Goal: Register for event/course

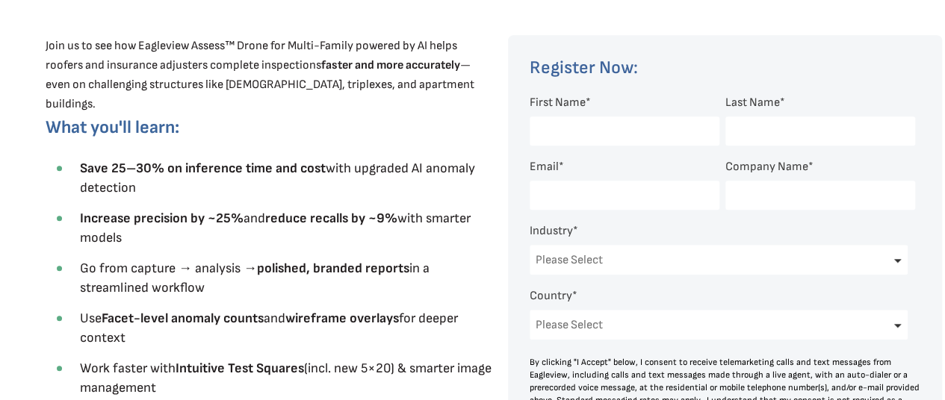
scroll to position [547, 0]
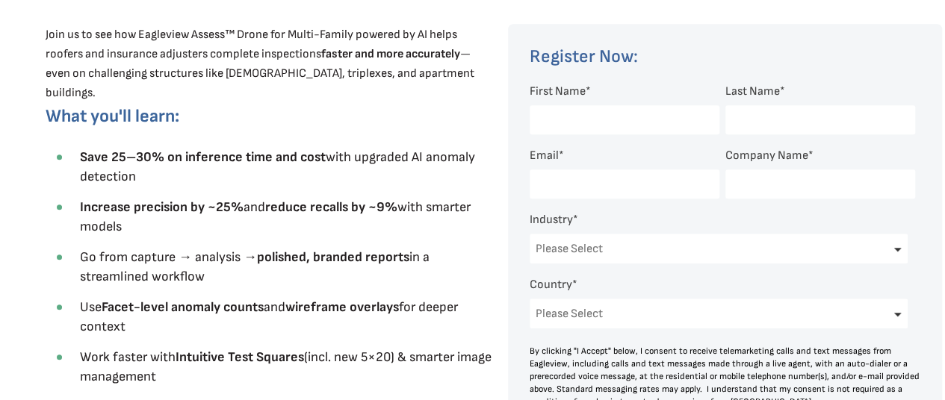
click at [591, 122] on input "First Name *" at bounding box center [624, 119] width 190 height 29
type input "[PERSON_NAME]"
type input "[EMAIL_ADDRESS][DOMAIN_NAME]"
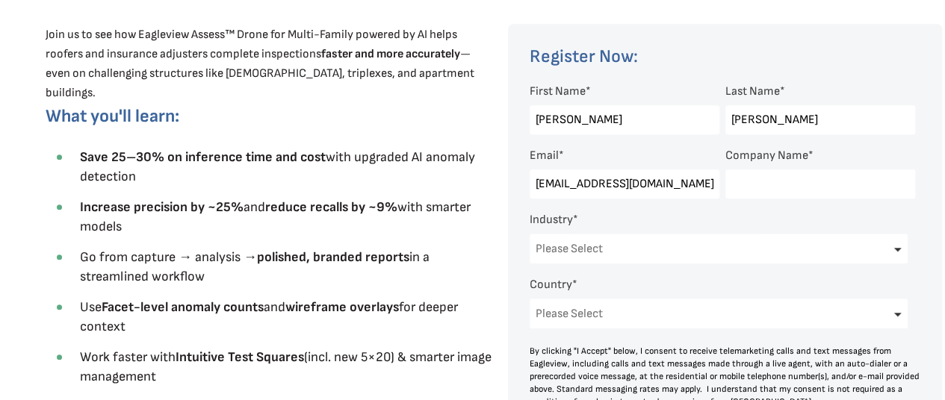
type input "R&K Adjusting"
select select "[GEOGRAPHIC_DATA]"
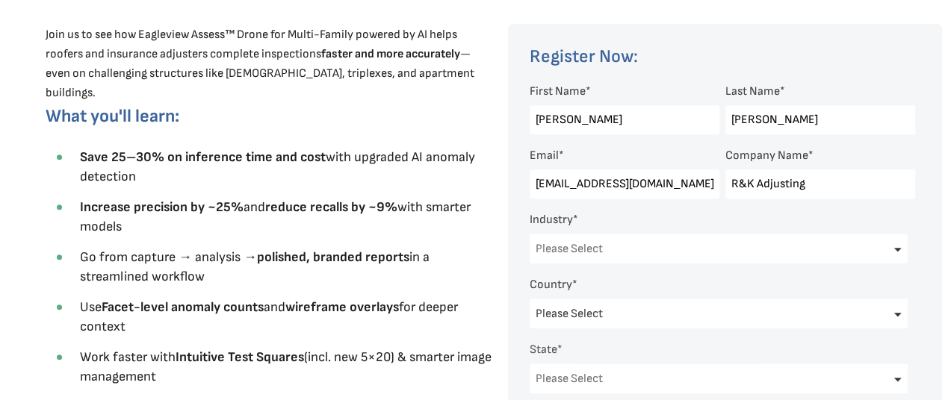
select select "[US_STATE]"
click at [548, 184] on input "[EMAIL_ADDRESS][DOMAIN_NAME]" at bounding box center [624, 183] width 190 height 29
type input "[EMAIL_ADDRESS][DOMAIN_NAME]"
click at [883, 250] on select "Please Select Architects & Engineering Construction Electric/Gas Utilities Gove…" at bounding box center [718, 249] width 378 height 30
select select "Insurance"
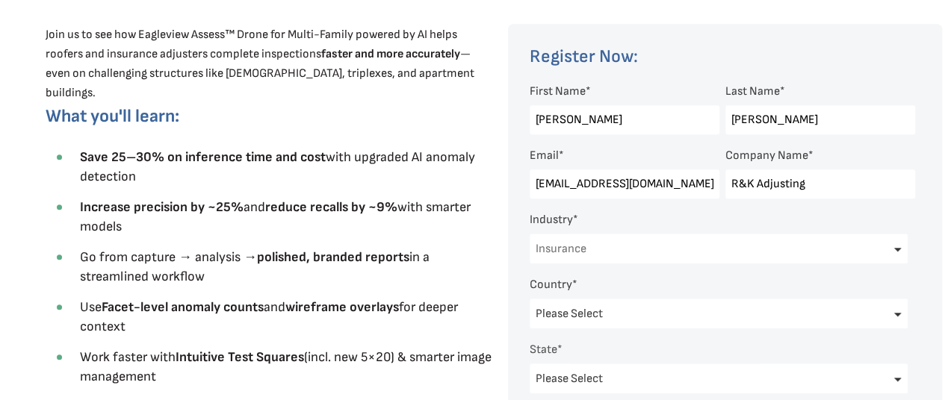
click at [529, 235] on select "Please Select Architects & Engineering Construction Electric/Gas Utilities Gove…" at bounding box center [718, 249] width 378 height 30
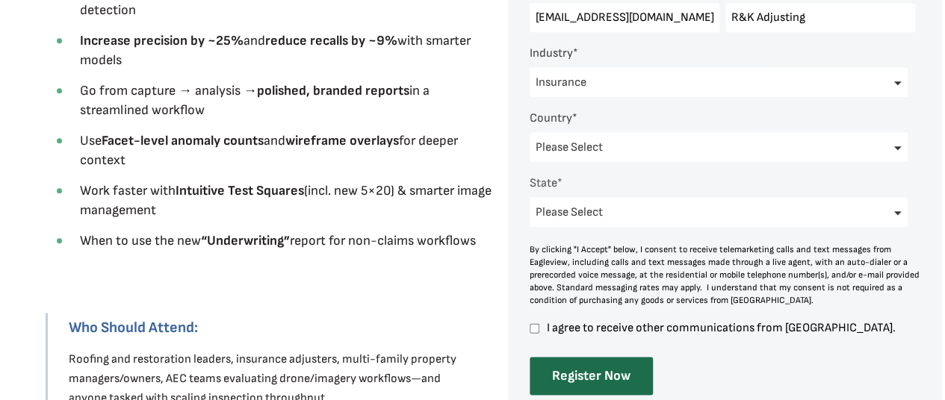
scroll to position [747, 0]
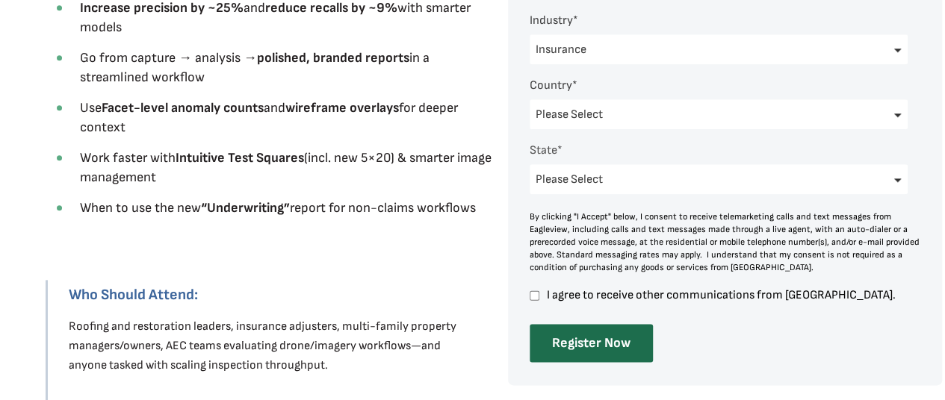
click at [535, 294] on input "I agree to receive other communications from [GEOGRAPHIC_DATA]." at bounding box center [534, 295] width 10 height 13
checkbox input "true"
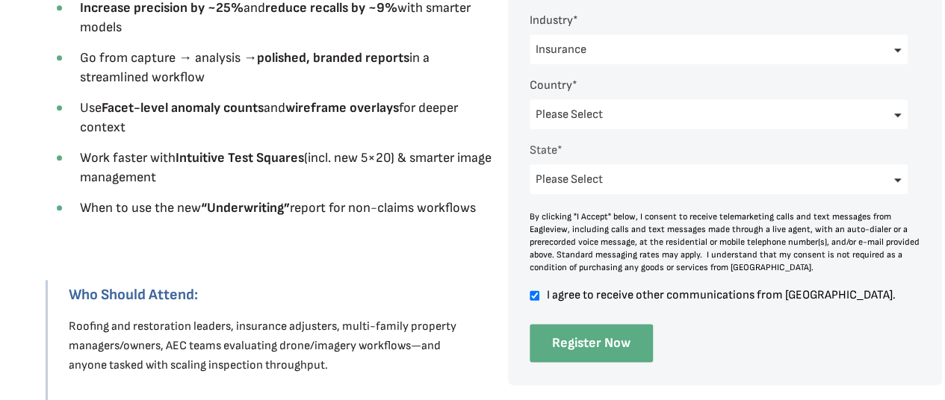
click at [584, 343] on input "Register Now" at bounding box center [590, 343] width 123 height 38
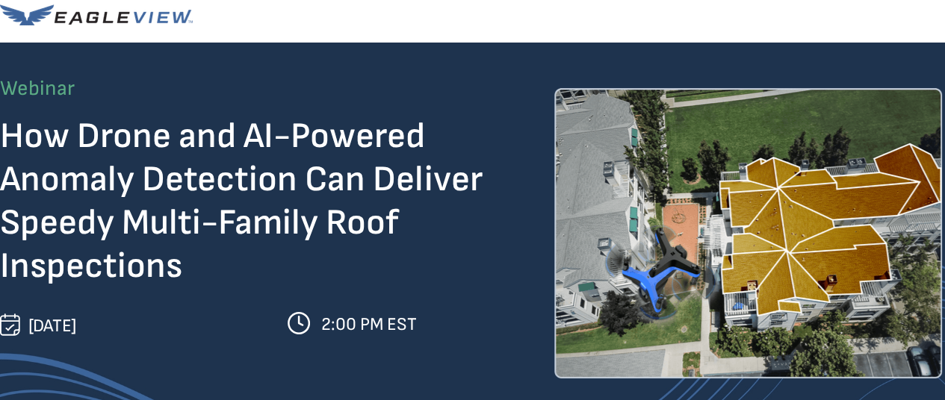
scroll to position [0, 0]
